Goal: Task Accomplishment & Management: Use online tool/utility

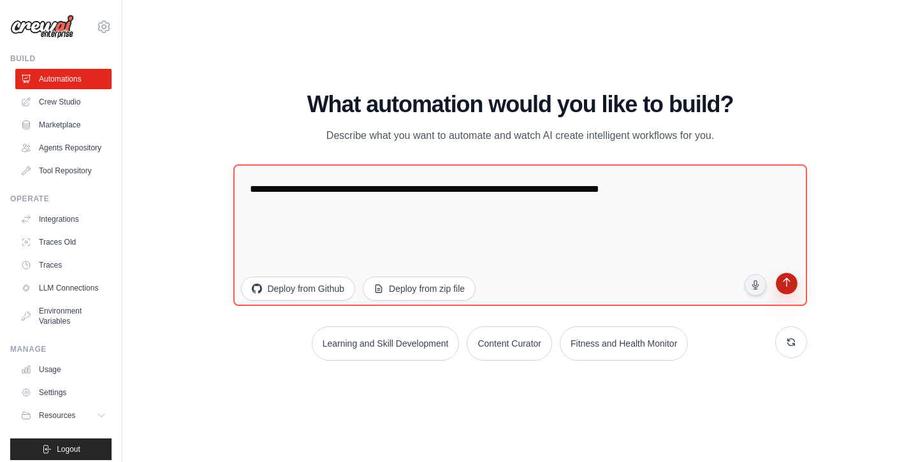
type textarea "**********"
click at [781, 280] on icon "submit" at bounding box center [786, 284] width 12 height 12
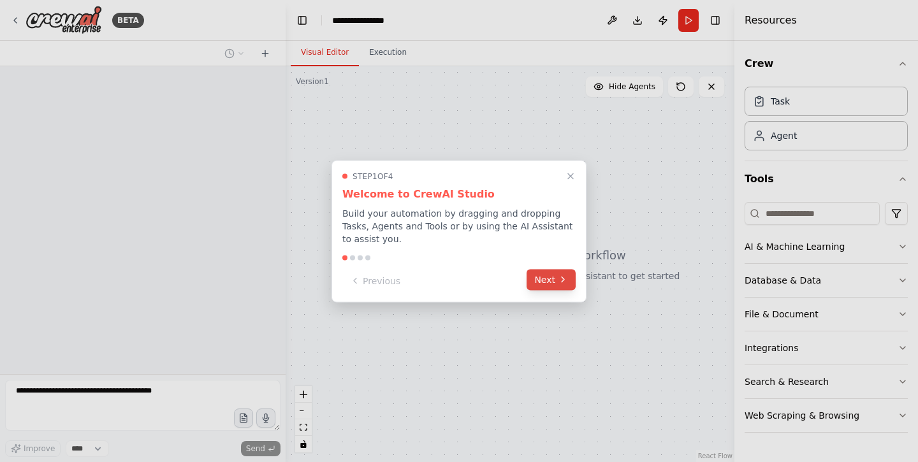
click at [558, 280] on icon at bounding box center [563, 280] width 10 height 10
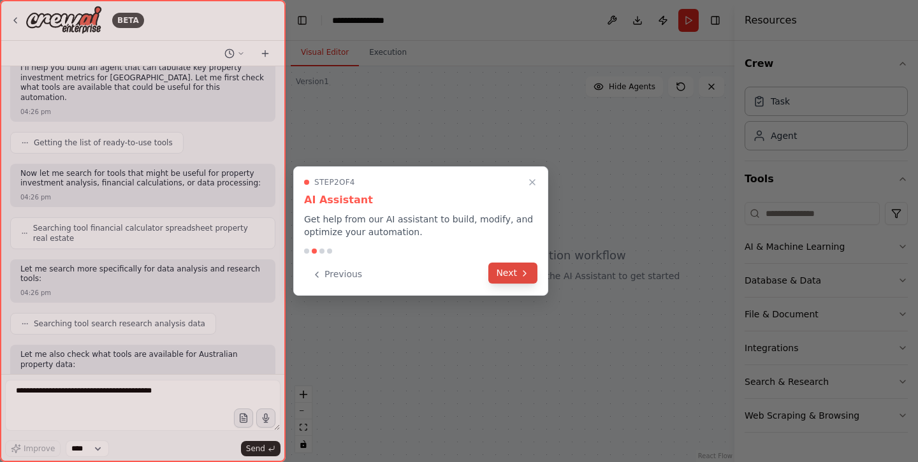
scroll to position [170, 0]
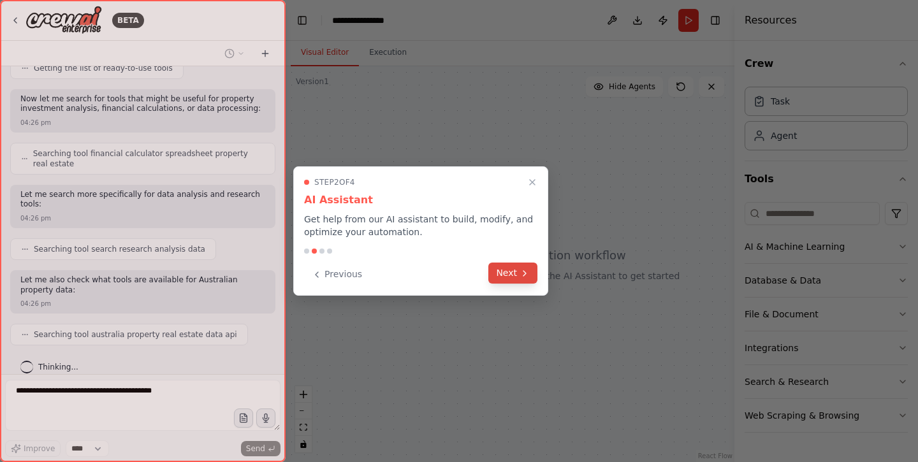
click at [518, 270] on button "Next" at bounding box center [512, 273] width 49 height 21
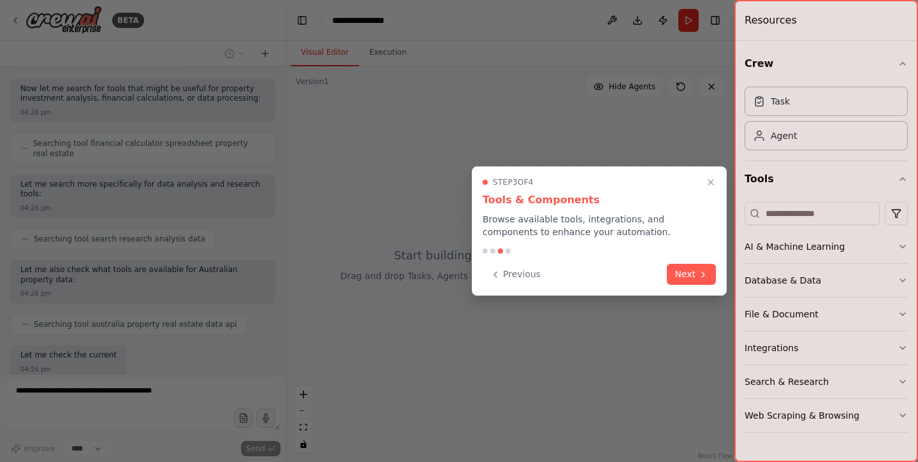
scroll to position [245, 0]
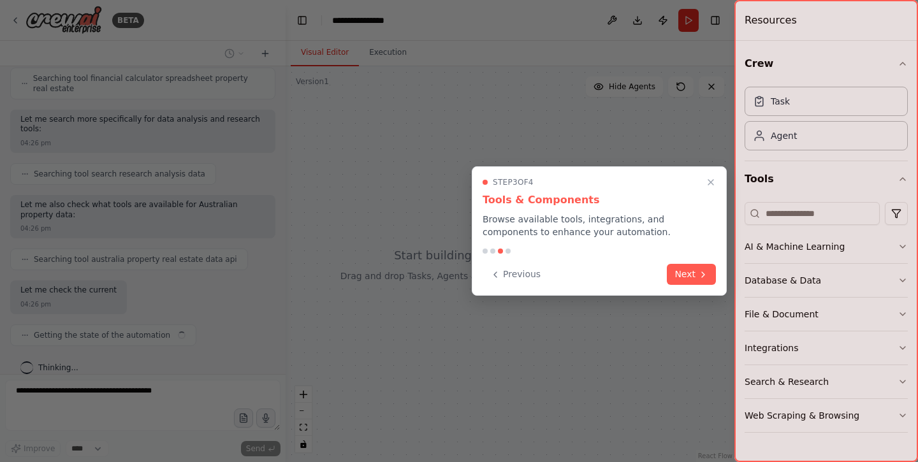
click at [518, 270] on button "Previous" at bounding box center [516, 274] width 66 height 21
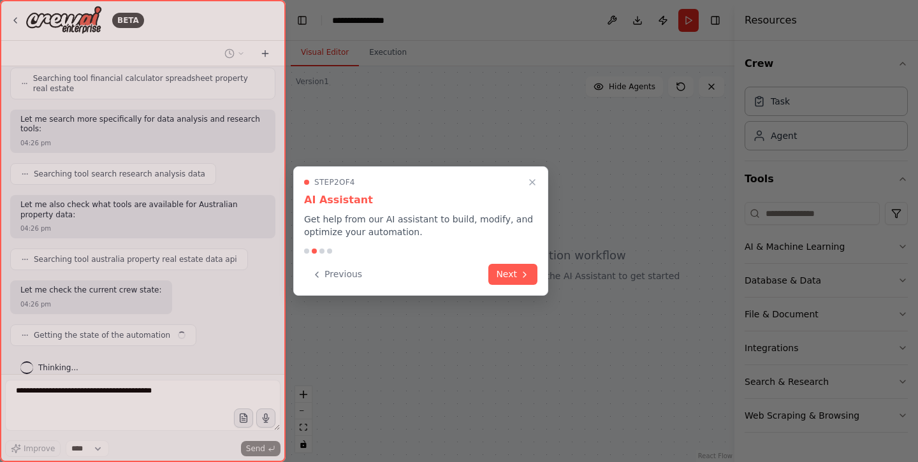
click at [518, 270] on button "Next" at bounding box center [512, 274] width 49 height 21
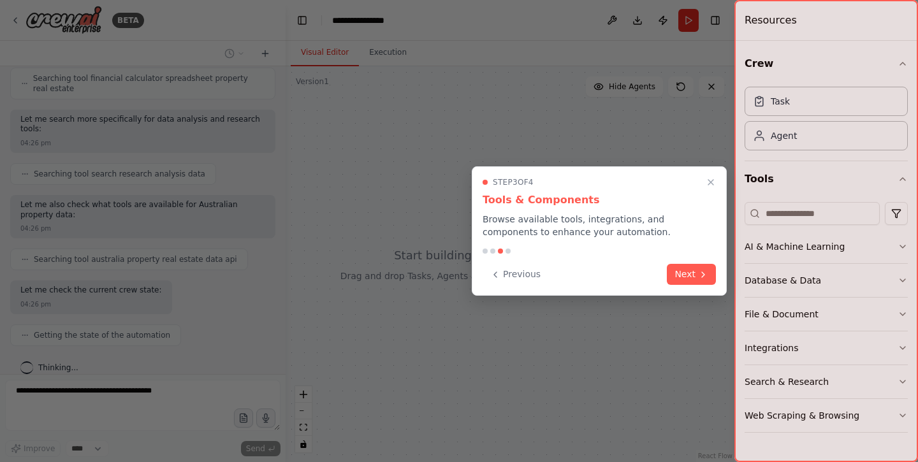
click at [518, 270] on button "Previous" at bounding box center [516, 274] width 66 height 21
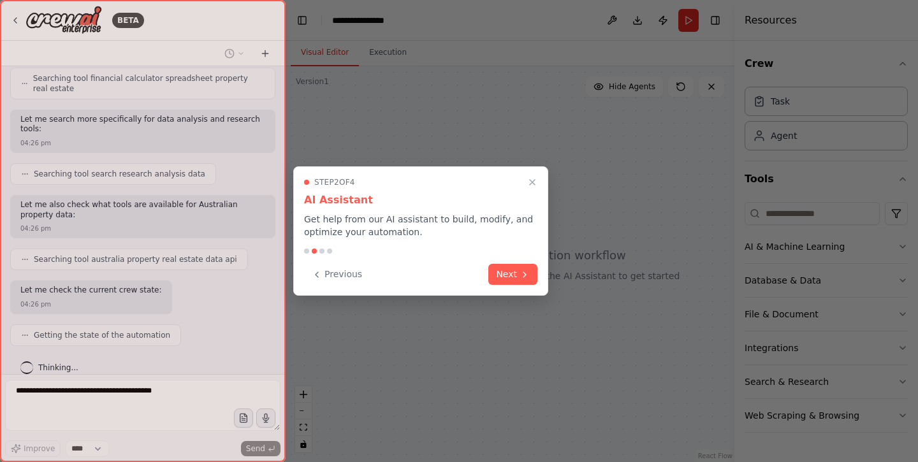
click at [518, 270] on button "Next" at bounding box center [512, 274] width 49 height 21
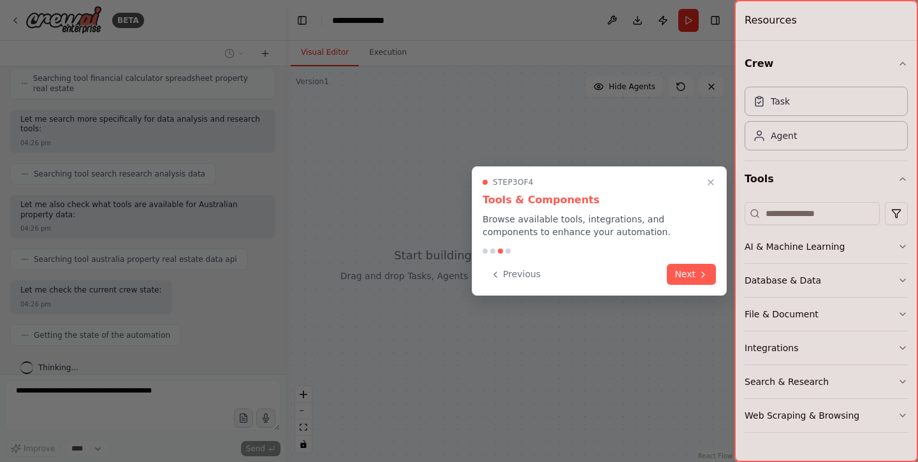
click at [518, 270] on button "Previous" at bounding box center [516, 274] width 66 height 21
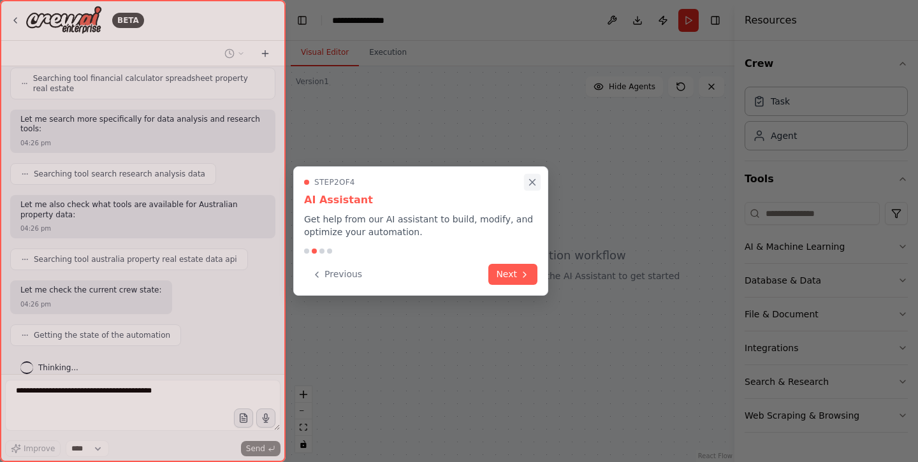
click at [530, 182] on icon "Close walkthrough" at bounding box center [531, 182] width 11 height 11
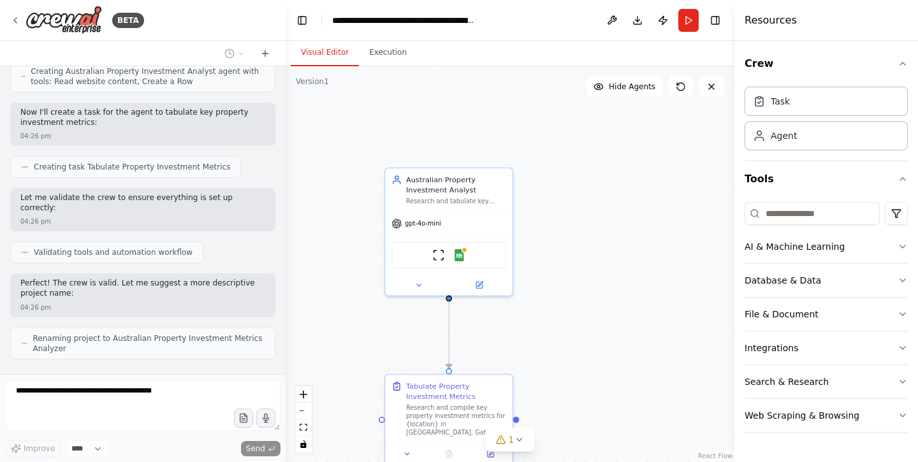
scroll to position [0, 0]
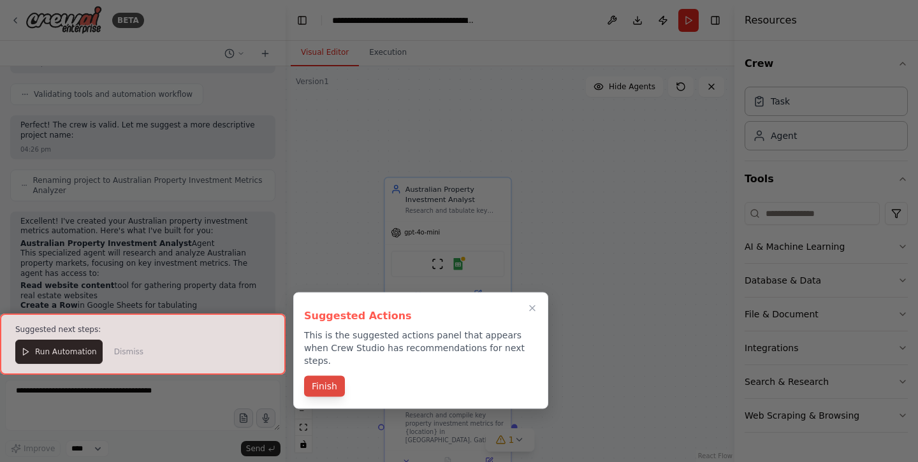
click at [337, 379] on button "Finish" at bounding box center [324, 386] width 41 height 21
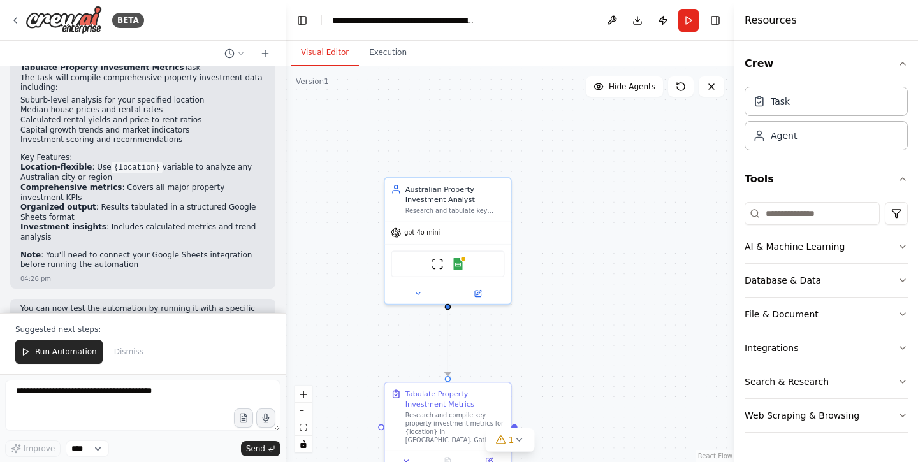
scroll to position [1037, 0]
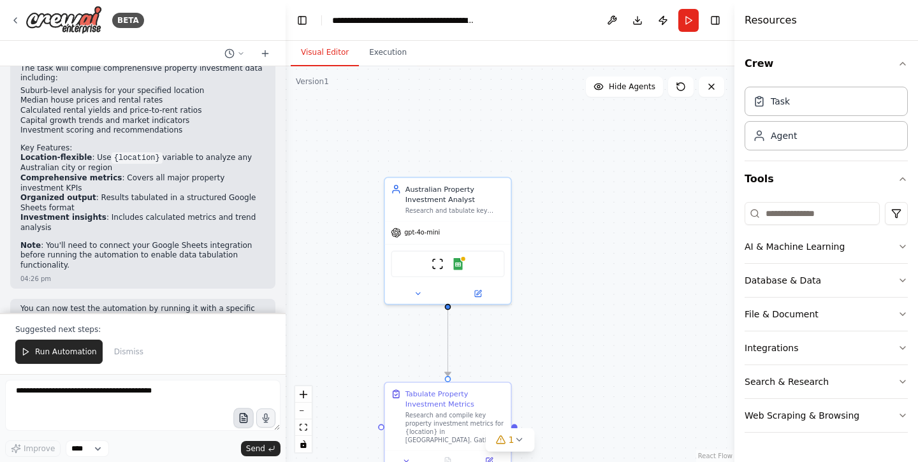
click at [240, 416] on icon "button" at bounding box center [243, 418] width 11 height 11
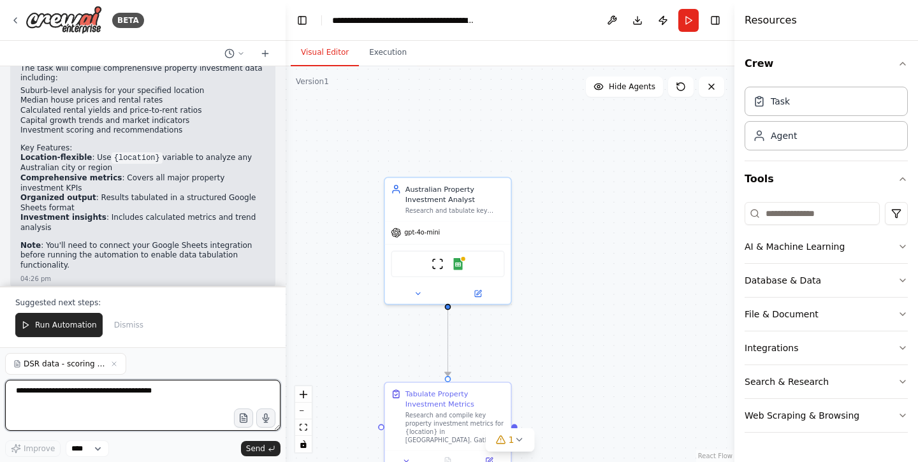
click at [136, 398] on textarea at bounding box center [142, 405] width 275 height 51
click at [59, 405] on textarea "**********" at bounding box center [142, 405] width 275 height 51
type textarea "**********"
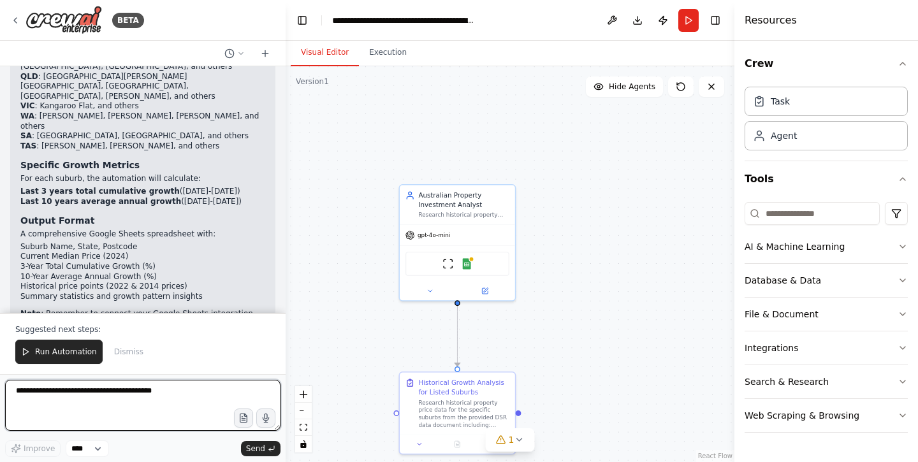
scroll to position [2256, 0]
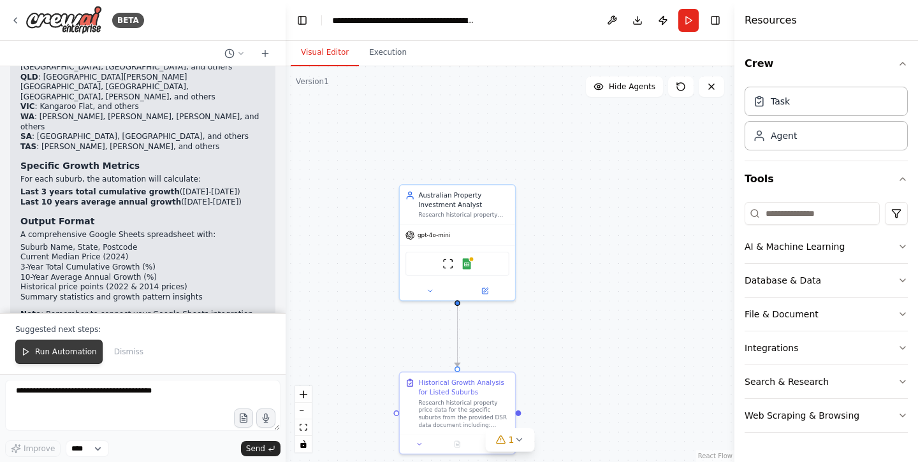
click at [77, 355] on span "Run Automation" at bounding box center [66, 352] width 62 height 10
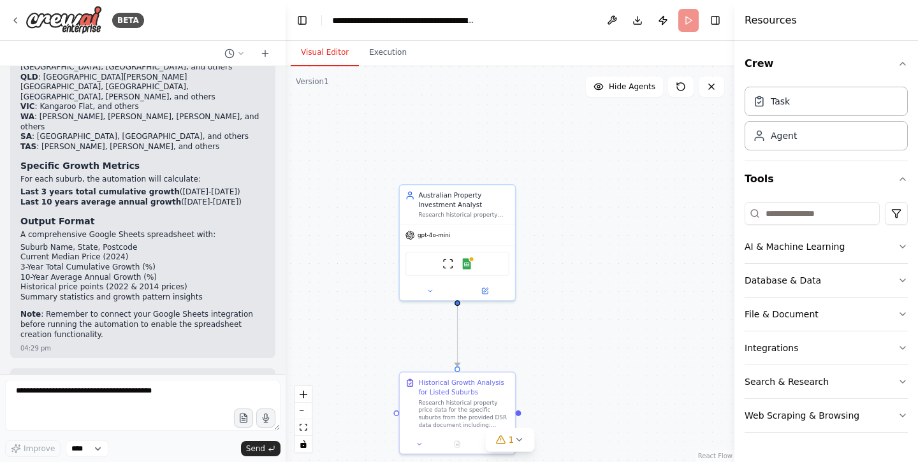
scroll to position [2195, 0]
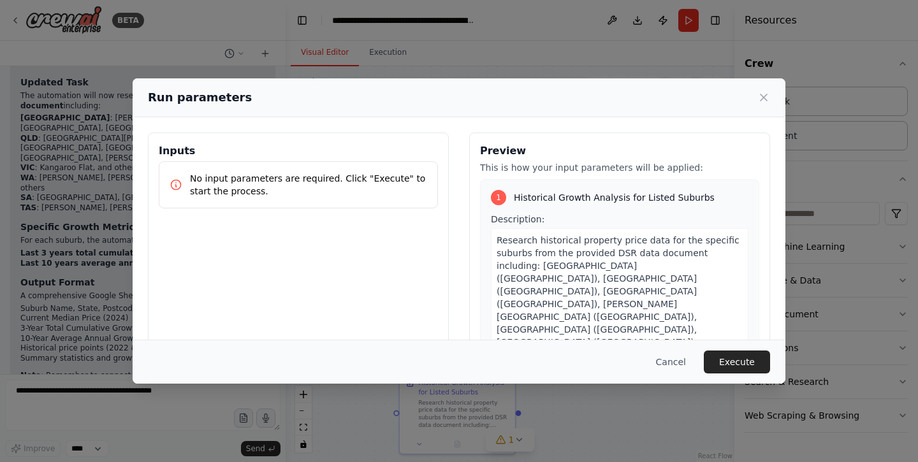
click at [380, 184] on p "No input parameters are required. Click "Execute" to start the process." at bounding box center [308, 184] width 237 height 25
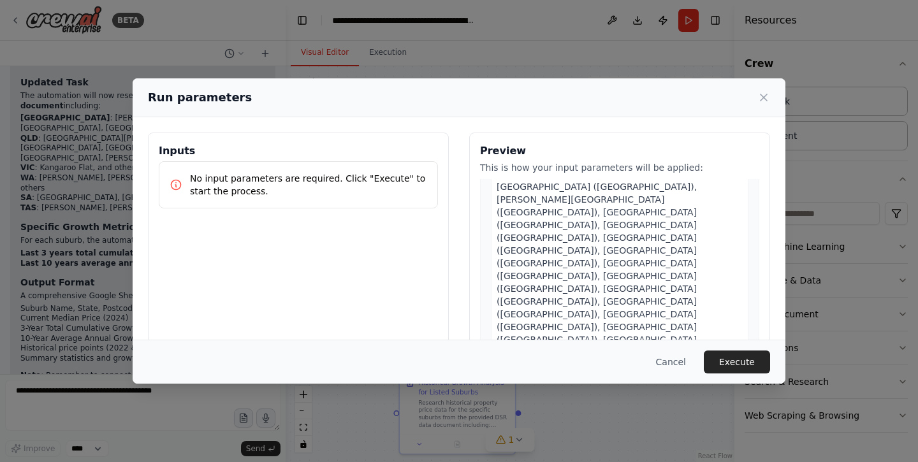
scroll to position [167, 0]
click at [723, 362] on button "Execute" at bounding box center [737, 362] width 66 height 23
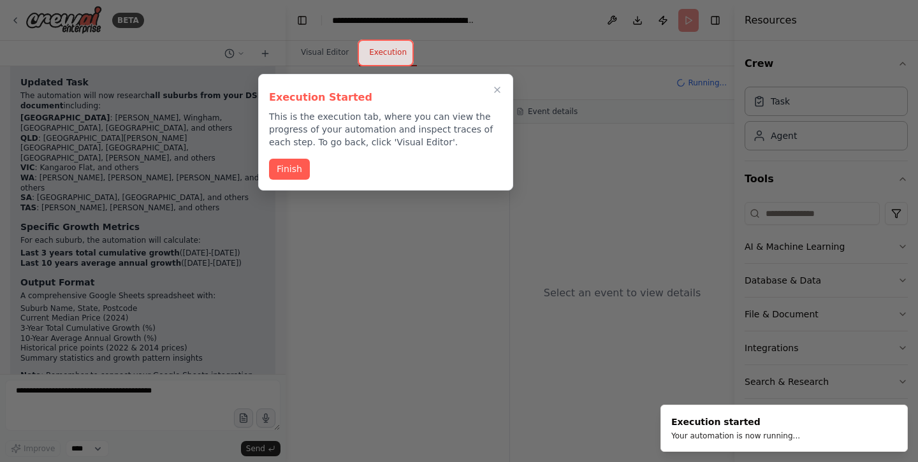
click at [294, 155] on div "Execution Started This is the execution tab, where you can view the progress of…" at bounding box center [385, 132] width 255 height 117
click at [289, 173] on button "Finish" at bounding box center [289, 167] width 41 height 21
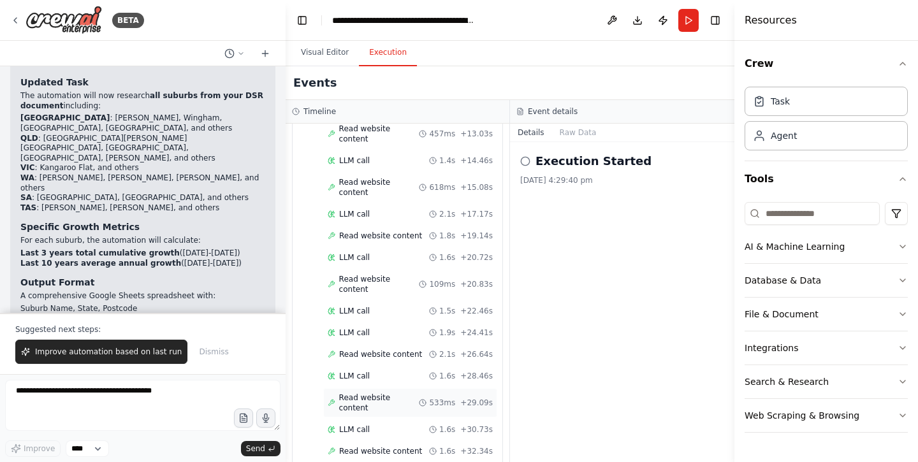
scroll to position [466, 0]
click at [583, 134] on button "Raw Data" at bounding box center [578, 133] width 52 height 18
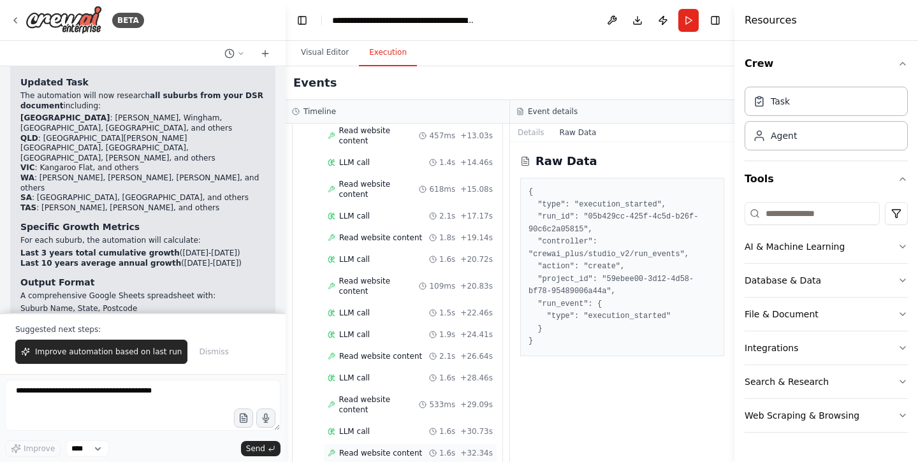
scroll to position [0, 0]
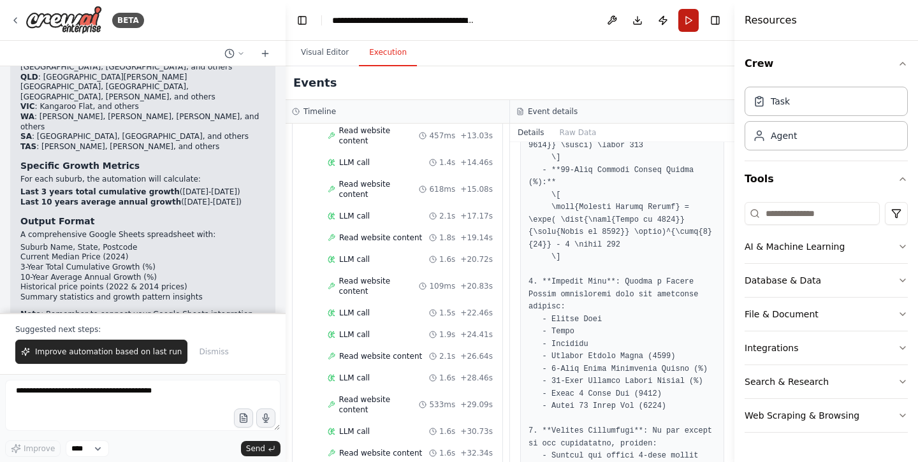
scroll to position [962, 0]
click at [686, 19] on button "Run" at bounding box center [688, 20] width 20 height 23
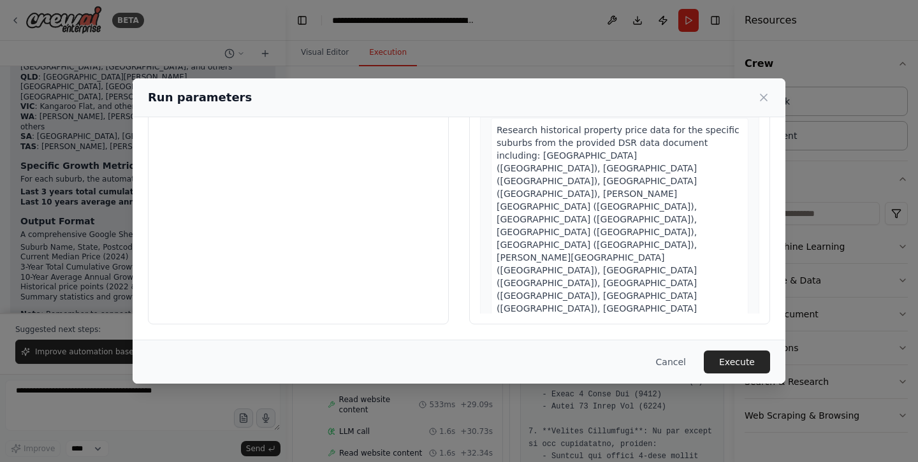
scroll to position [0, 0]
click at [764, 98] on icon at bounding box center [763, 97] width 6 height 6
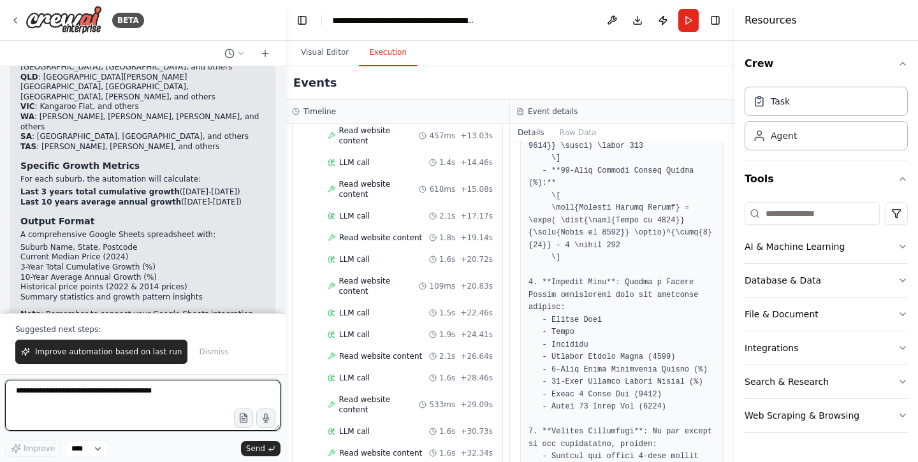
click at [99, 400] on textarea at bounding box center [142, 405] width 275 height 51
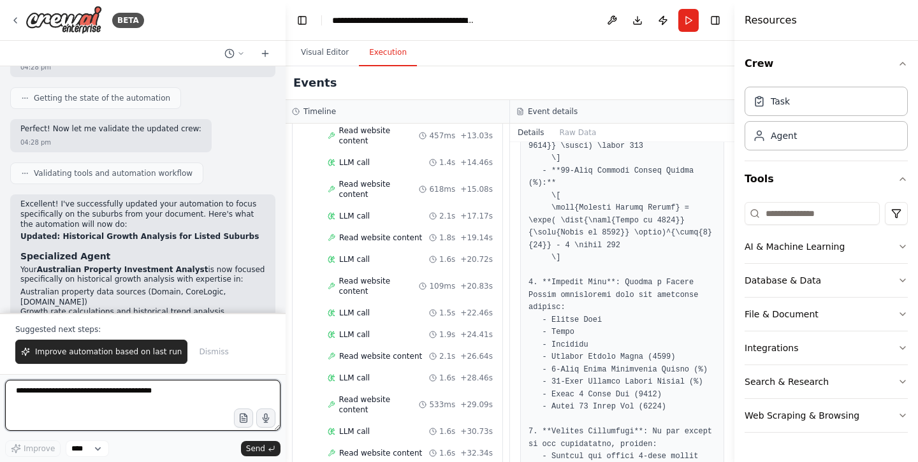
scroll to position [1926, 0]
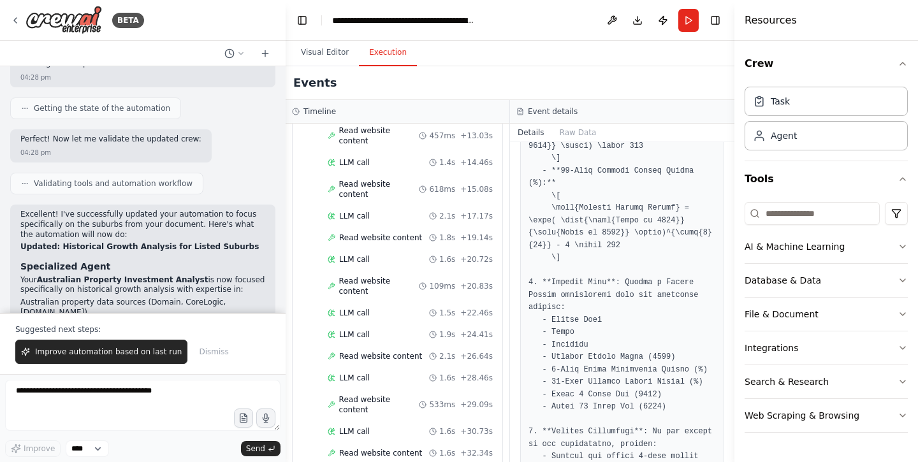
click at [92, 210] on p "Excellent! I've successfully updated your automation to focus specifically on t…" at bounding box center [142, 225] width 245 height 30
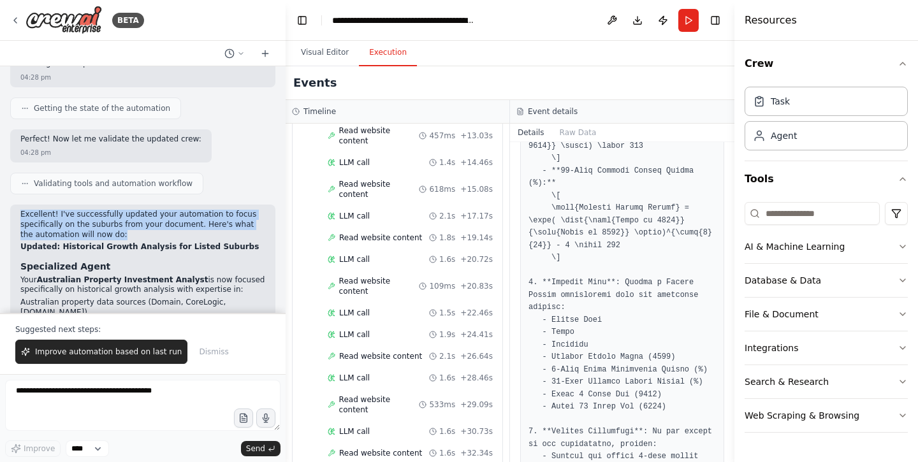
click at [92, 210] on p "Excellent! I've successfully updated your automation to focus specifically on t…" at bounding box center [142, 225] width 245 height 30
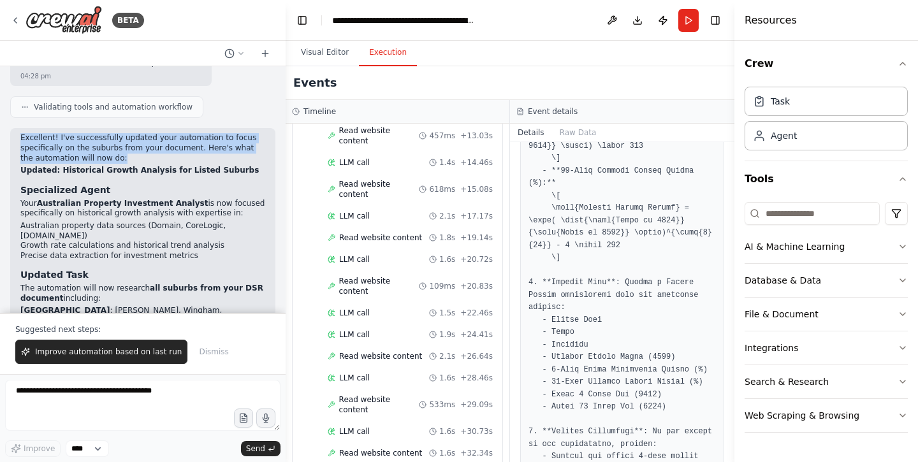
scroll to position [2003, 0]
click at [140, 349] on span "Improve automation based on last run" at bounding box center [108, 352] width 147 height 10
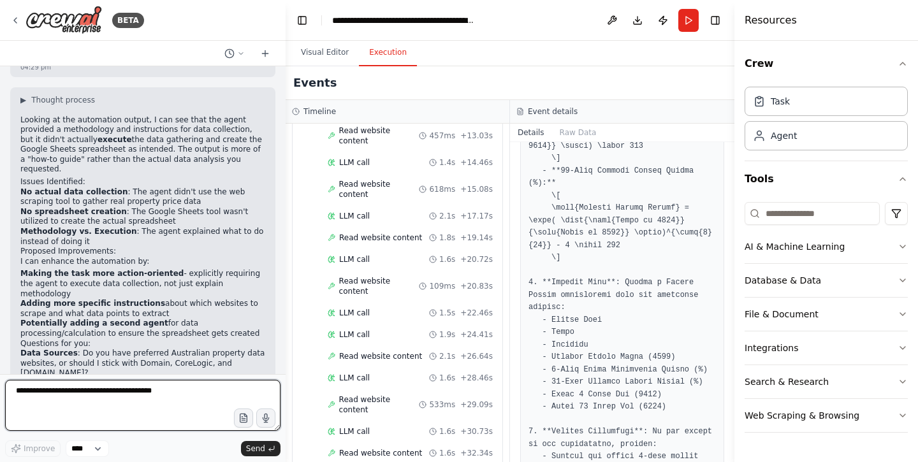
scroll to position [2588, 0]
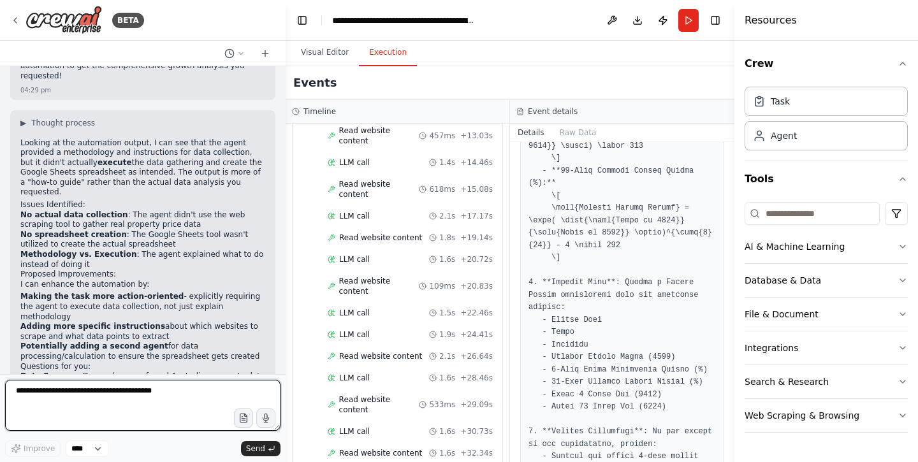
click at [124, 411] on textarea at bounding box center [142, 405] width 275 height 51
type textarea "*"
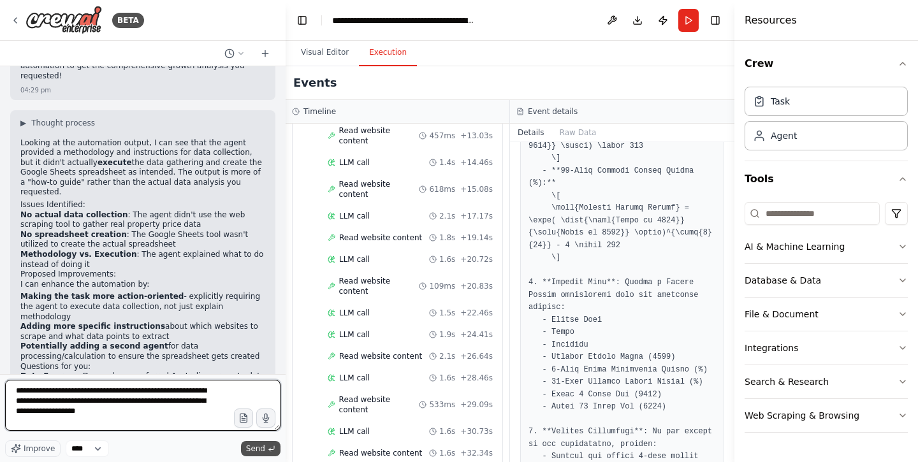
type textarea "**********"
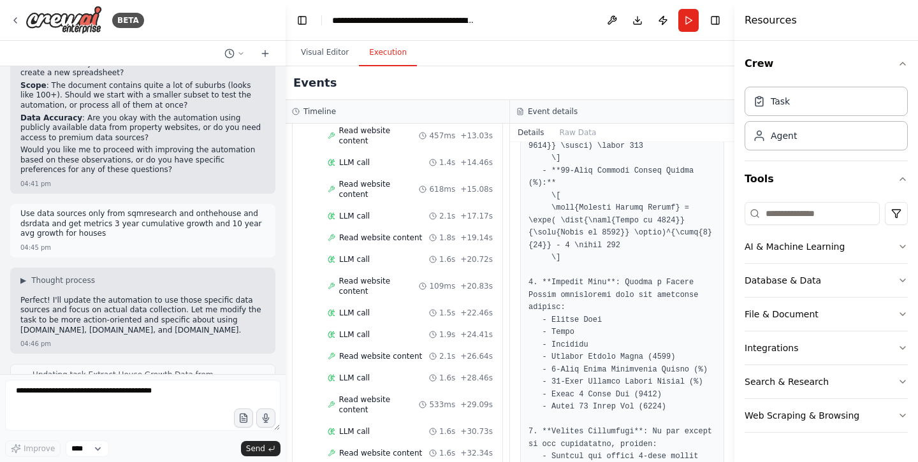
scroll to position [3008, 0]
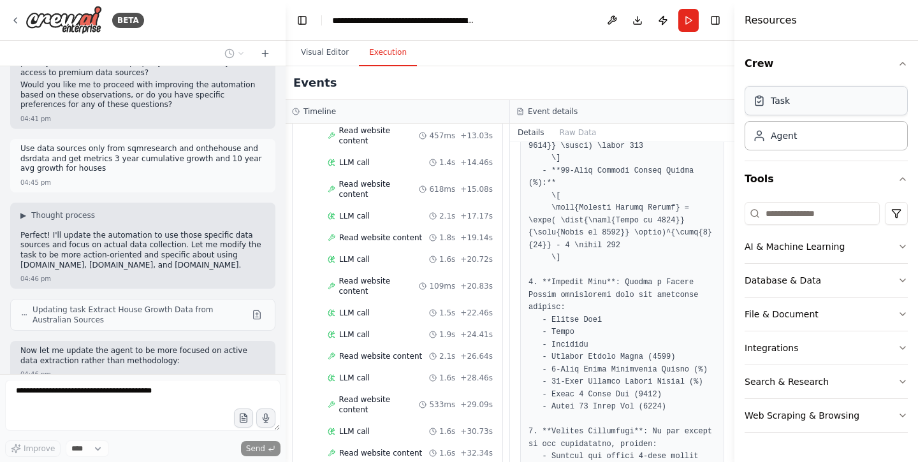
click at [830, 99] on div "Task" at bounding box center [825, 100] width 163 height 29
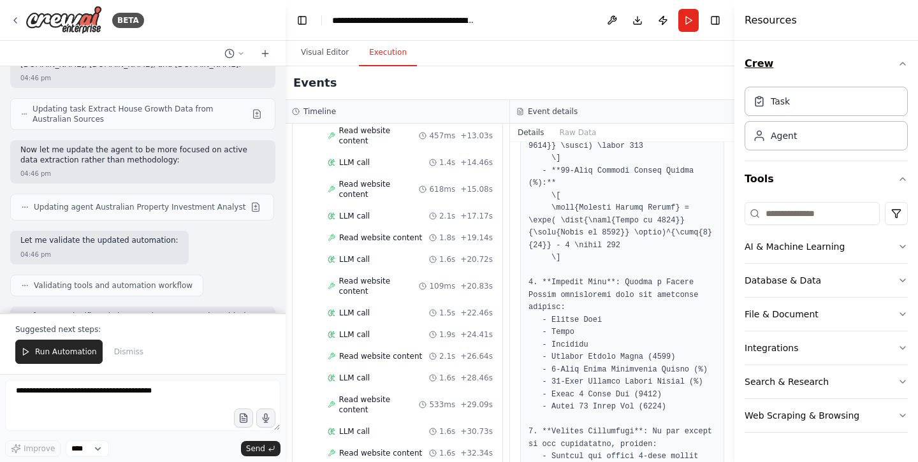
click at [896, 63] on button "Crew" at bounding box center [825, 64] width 163 height 36
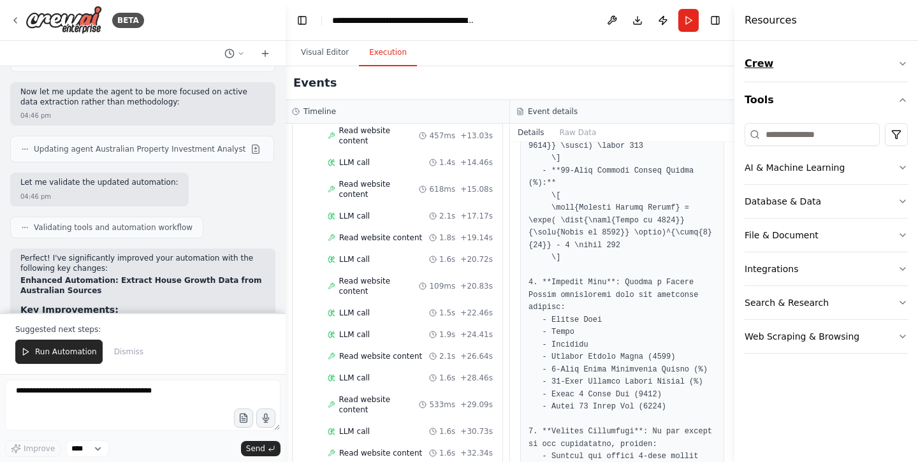
click at [896, 63] on button "Crew" at bounding box center [825, 64] width 163 height 36
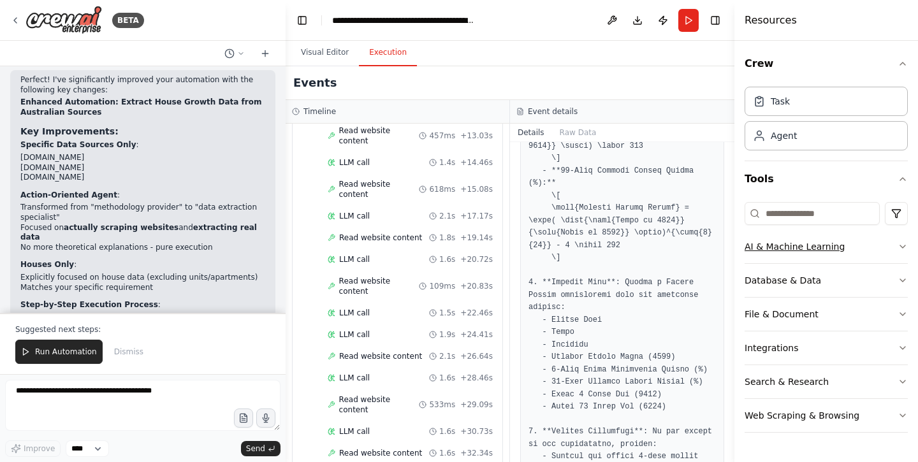
click at [906, 245] on icon "button" at bounding box center [902, 247] width 10 height 10
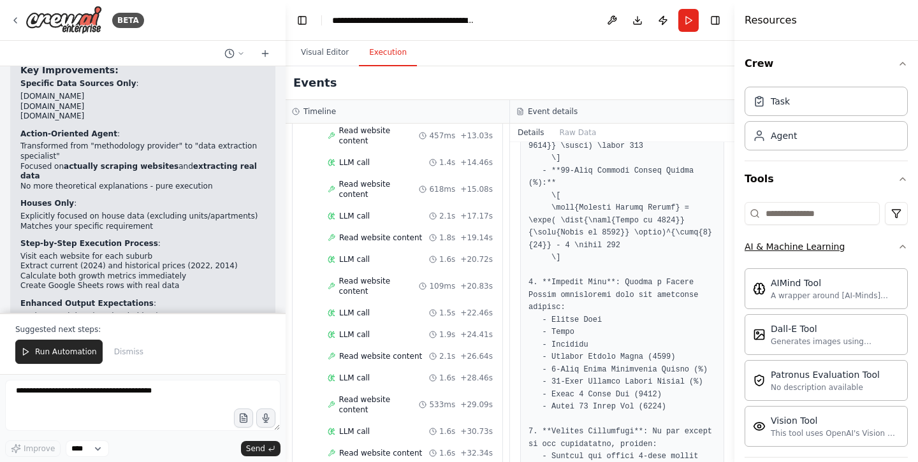
click at [906, 245] on icon "button" at bounding box center [902, 247] width 10 height 10
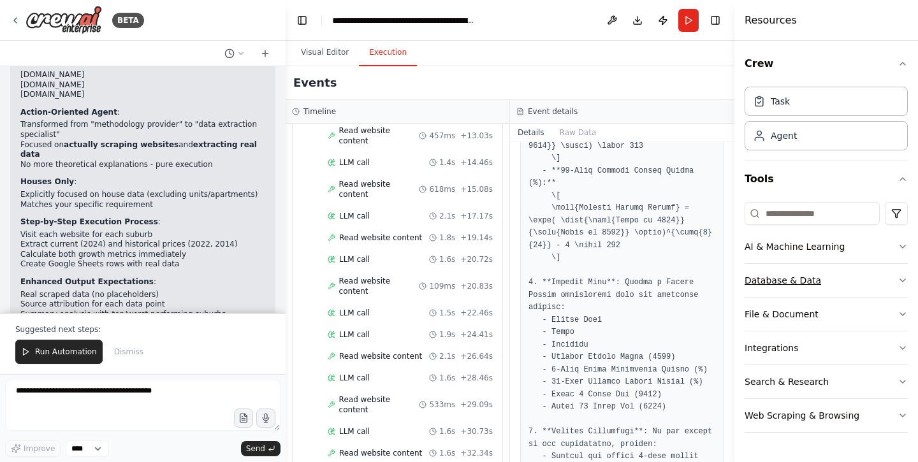
scroll to position [3538, 0]
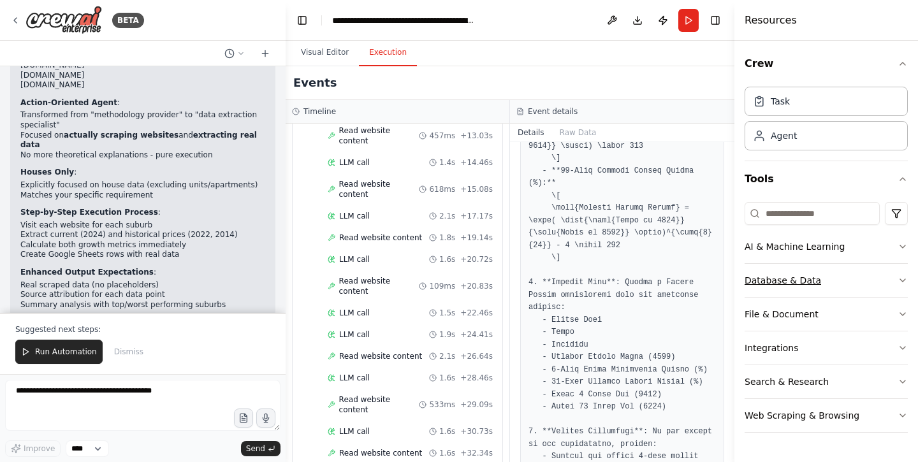
click at [887, 280] on button "Database & Data" at bounding box center [825, 280] width 163 height 33
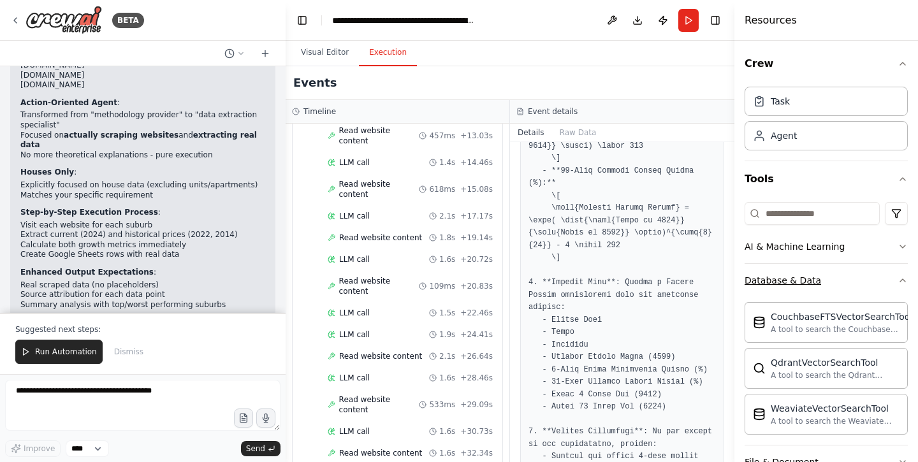
click at [887, 280] on button "Database & Data" at bounding box center [825, 280] width 163 height 33
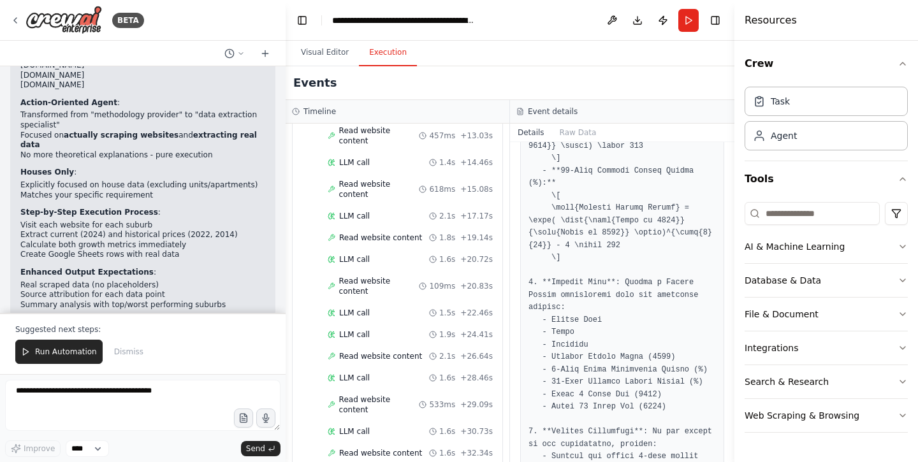
scroll to position [0, 0]
click at [89, 399] on textarea at bounding box center [142, 405] width 275 height 51
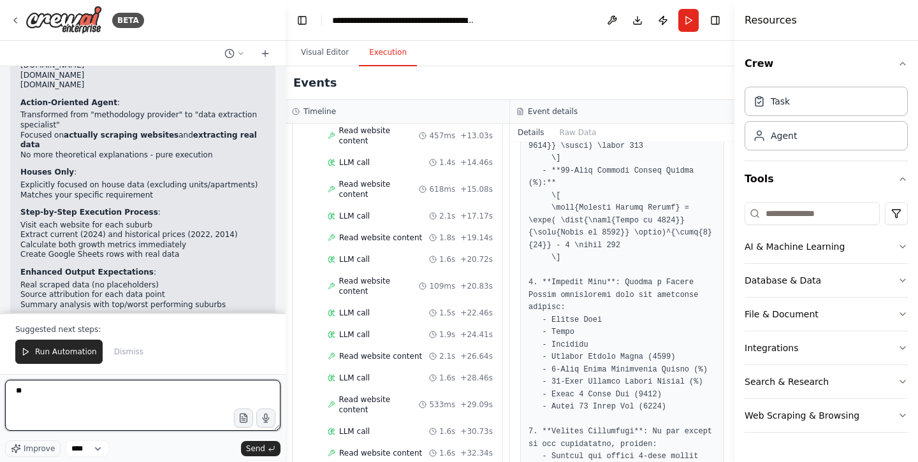
type textarea "*"
type textarea "**********"
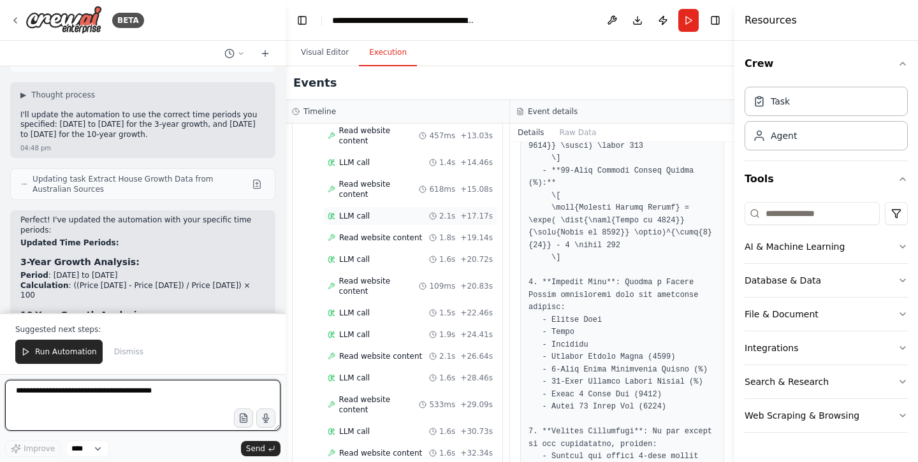
scroll to position [4022, 0]
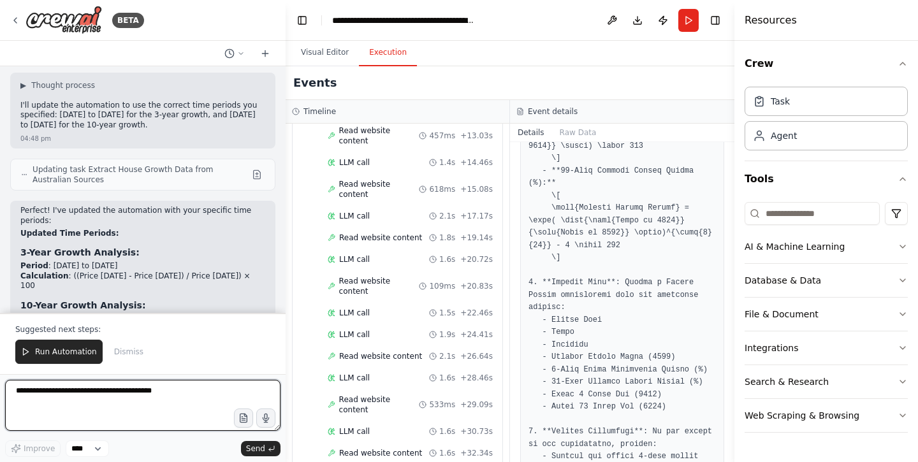
click at [85, 400] on textarea at bounding box center [142, 405] width 275 height 51
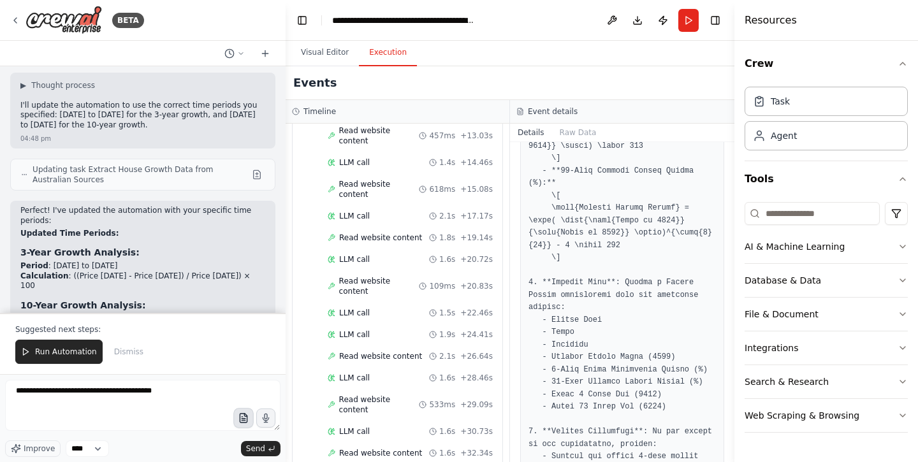
click at [250, 419] on button "button" at bounding box center [243, 418] width 20 height 20
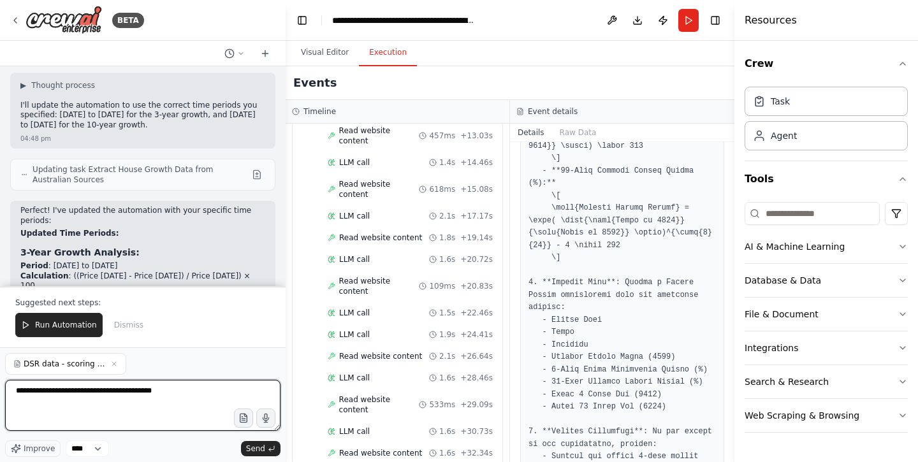
click at [200, 398] on textarea "**********" at bounding box center [142, 405] width 275 height 51
type textarea "**********"
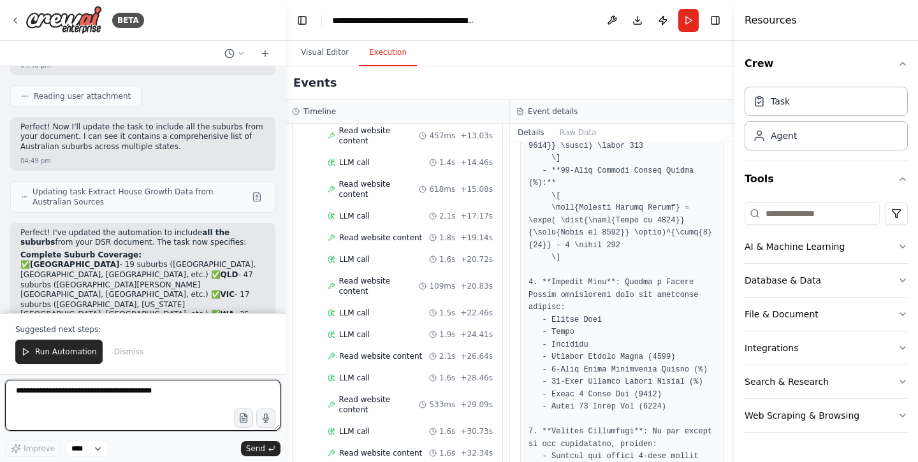
scroll to position [4578, 0]
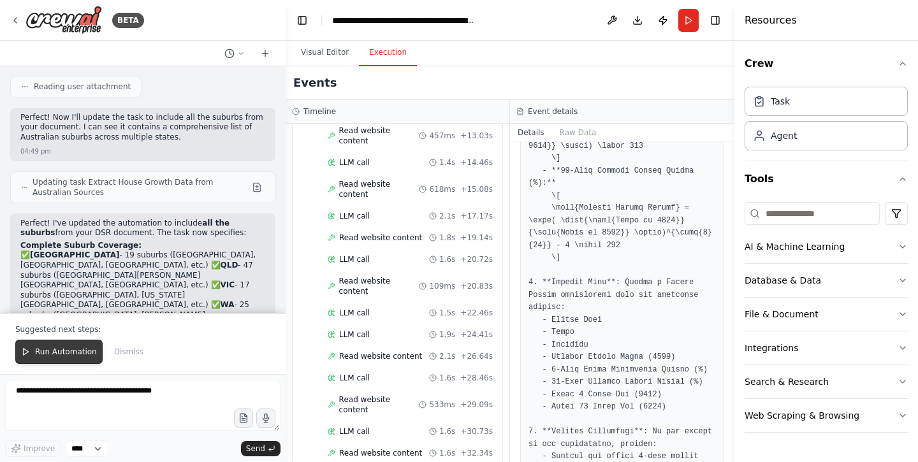
click at [62, 345] on button "Run Automation" at bounding box center [58, 352] width 87 height 24
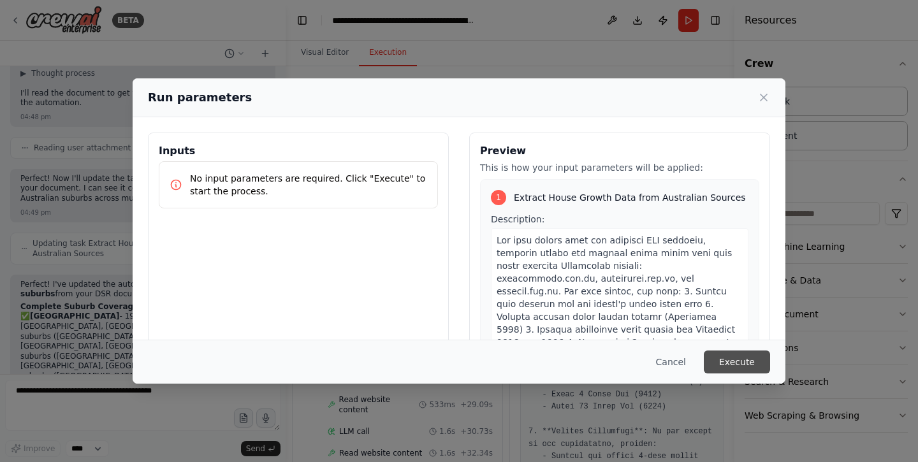
click at [732, 359] on button "Execute" at bounding box center [737, 362] width 66 height 23
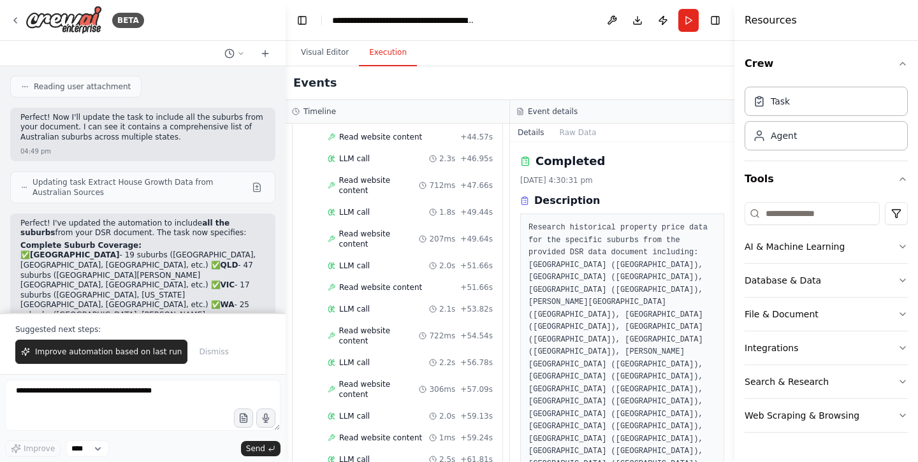
scroll to position [0, 0]
click at [132, 406] on textarea at bounding box center [142, 405] width 275 height 51
click at [249, 444] on span "Send" at bounding box center [255, 449] width 19 height 10
click at [211, 354] on span "Dismiss" at bounding box center [213, 352] width 29 height 10
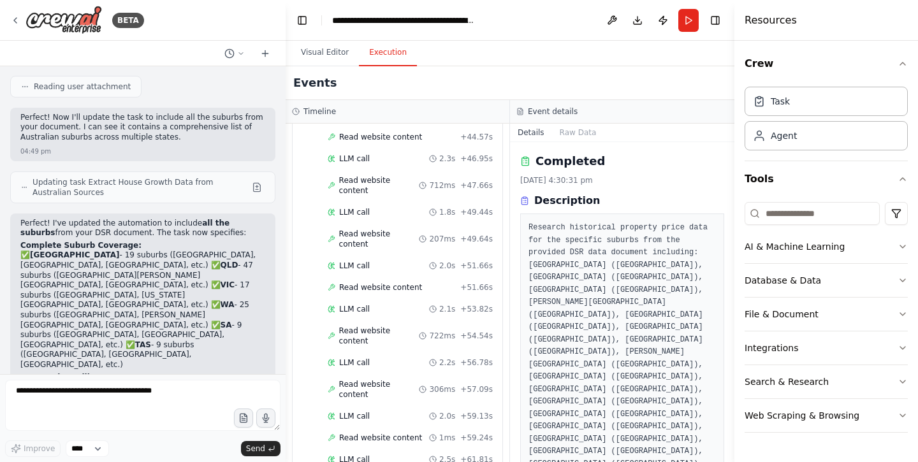
scroll to position [4517, 0]
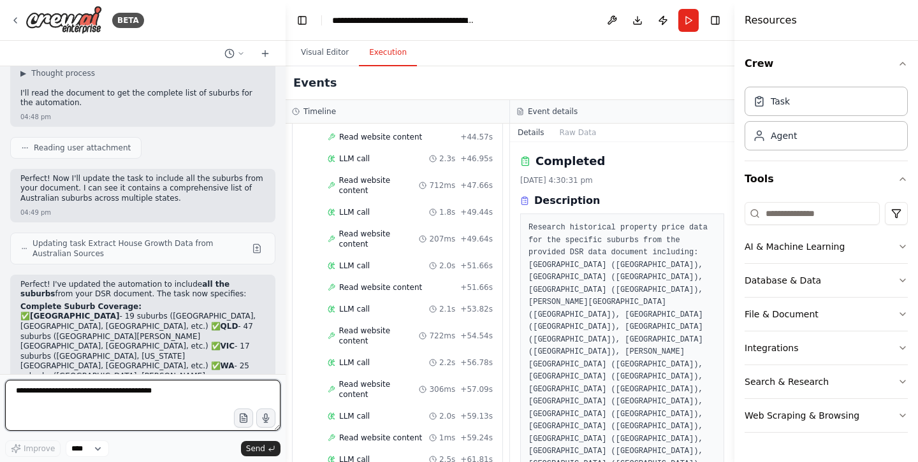
click at [140, 400] on textarea at bounding box center [142, 405] width 275 height 51
type textarea "***"
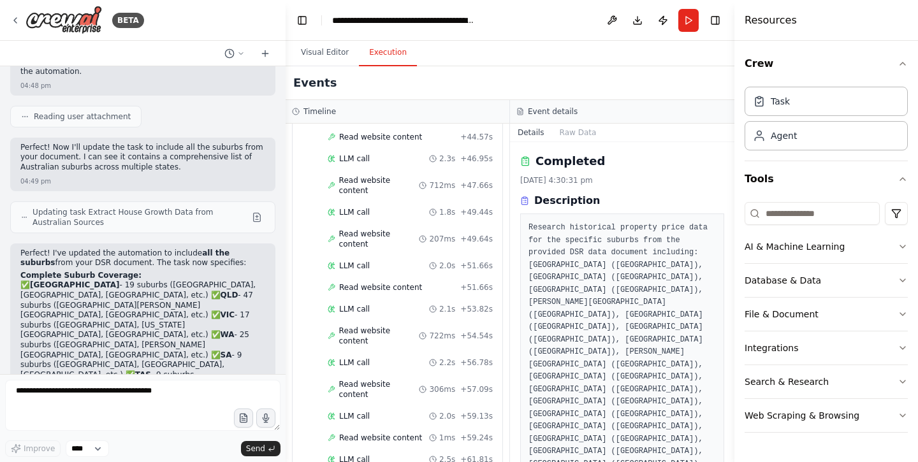
scroll to position [4593, 0]
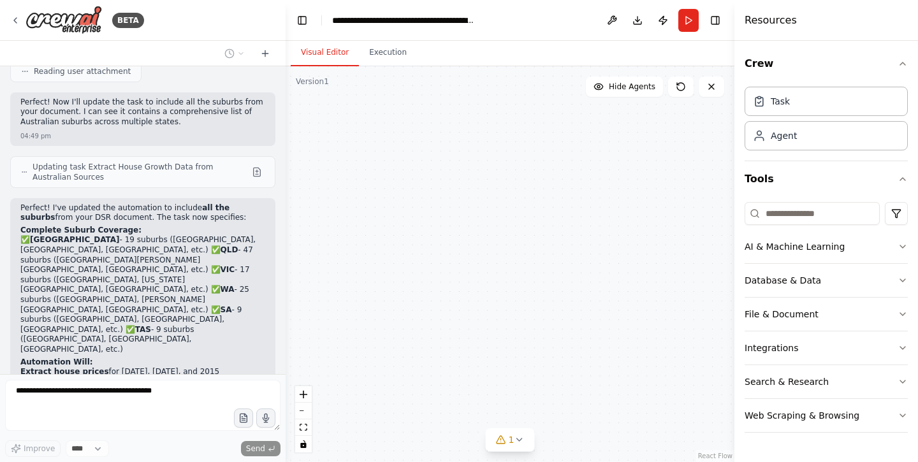
click at [331, 56] on button "Visual Editor" at bounding box center [325, 53] width 68 height 27
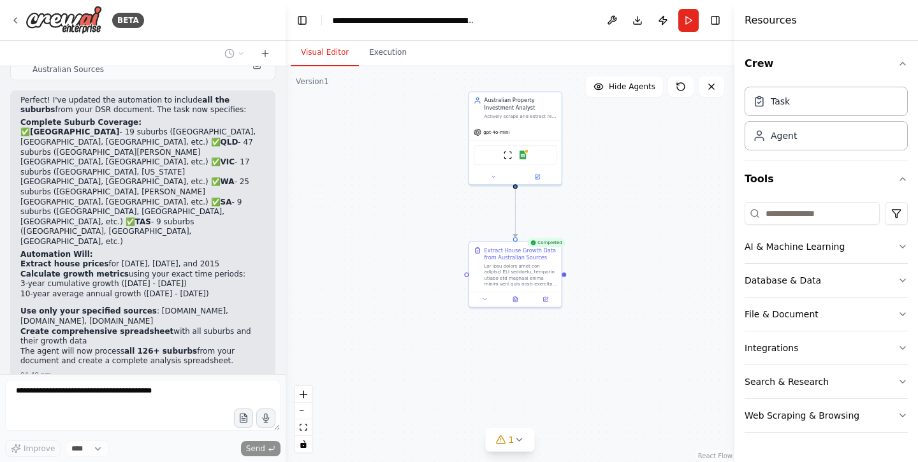
drag, startPoint x: 537, startPoint y: 331, endPoint x: 589, endPoint y: 222, distance: 120.0
click at [589, 222] on div ".deletable-edge-delete-btn { width: 20px; height: 20px; border: 0px solid #ffff…" at bounding box center [510, 264] width 449 height 396
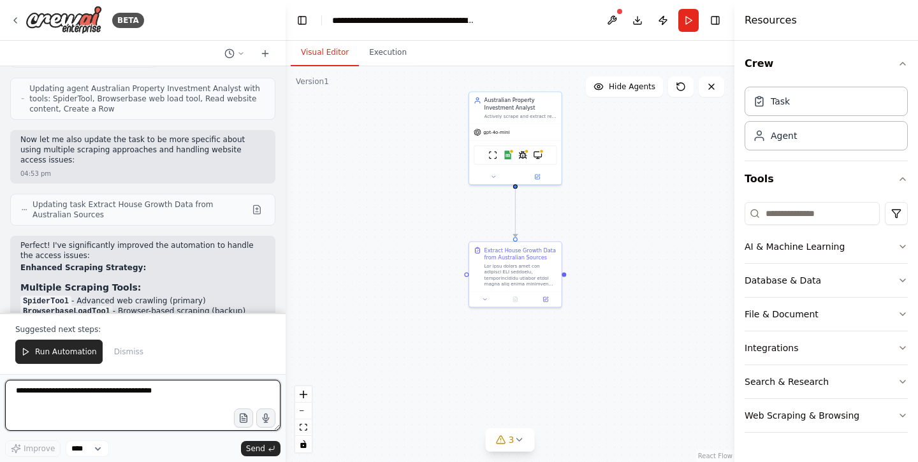
scroll to position [0, 0]
click at [149, 410] on textarea at bounding box center [142, 405] width 275 height 51
type textarea "*"
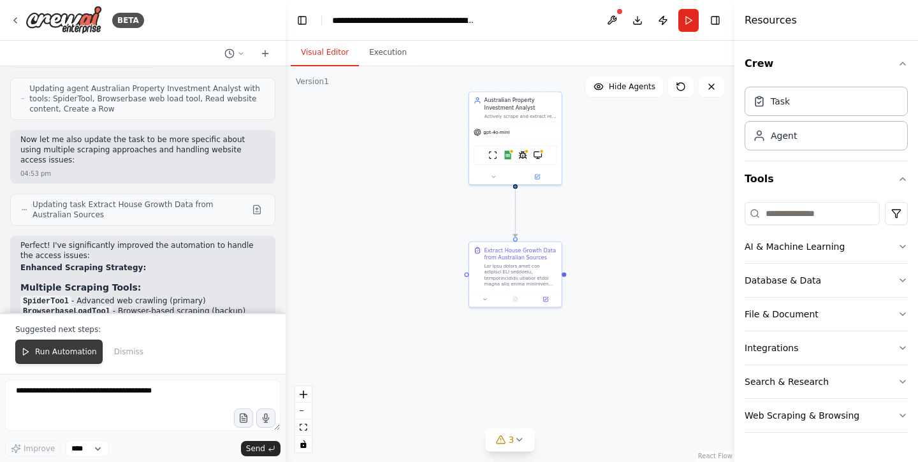
click at [64, 351] on span "Run Automation" at bounding box center [66, 352] width 62 height 10
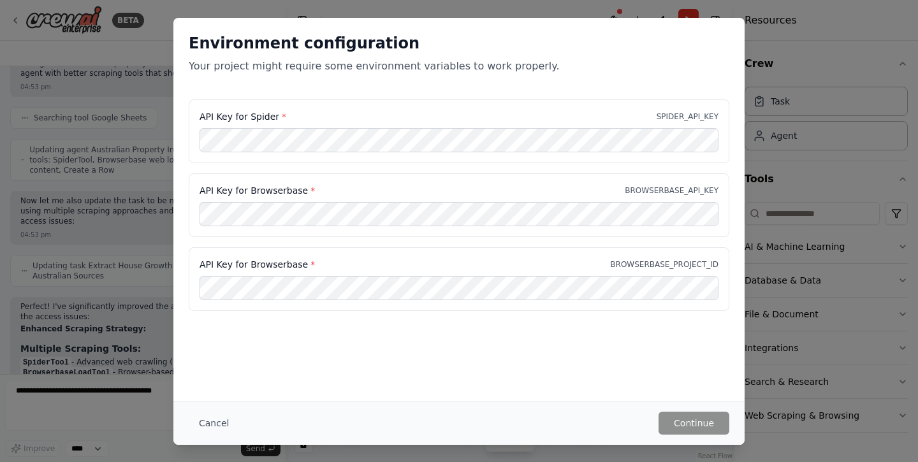
click at [463, 332] on div "Environment configuration Your project might require some environment variables…" at bounding box center [458, 209] width 571 height 383
click at [457, 247] on div "API Key for Browserbase * BROWSERBASE_PROJECT_ID" at bounding box center [459, 279] width 541 height 64
